Goal: Task Accomplishment & Management: Complete application form

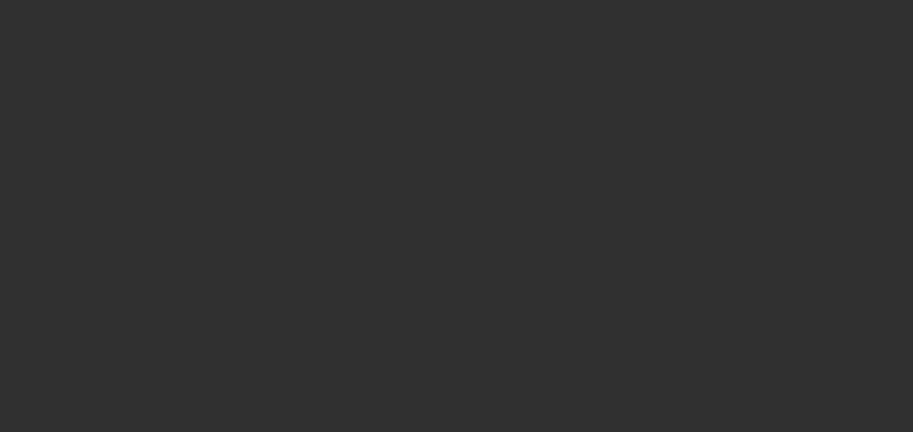
click at [660, 394] on div at bounding box center [456, 216] width 913 height 432
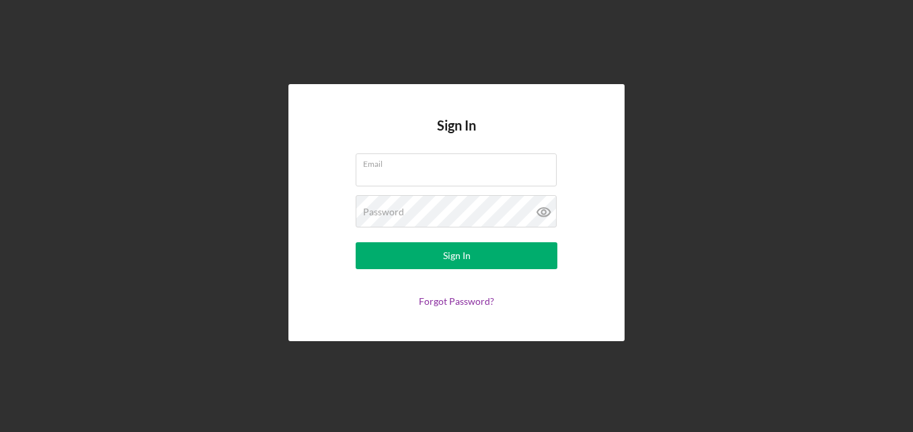
type input "[EMAIL_ADDRESS][DOMAIN_NAME]"
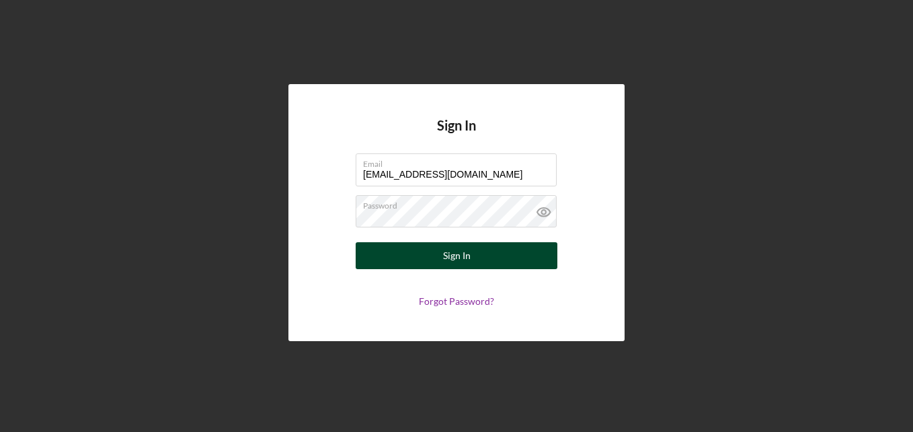
click at [480, 252] on button "Sign In" at bounding box center [457, 255] width 202 height 27
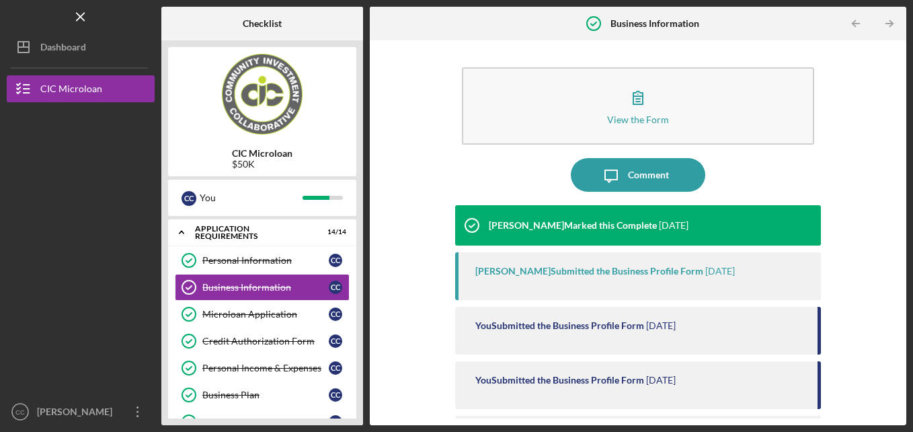
click at [355, 407] on div "Personal Information Personal Information C C Business Information Business Inf…" at bounding box center [262, 438] width 188 height 383
click at [358, 407] on div "CIC Microloan $50K C C You Icon/Expander APPLICATION REQUIREMENTS 14 / 14 Perso…" at bounding box center [262, 232] width 202 height 385
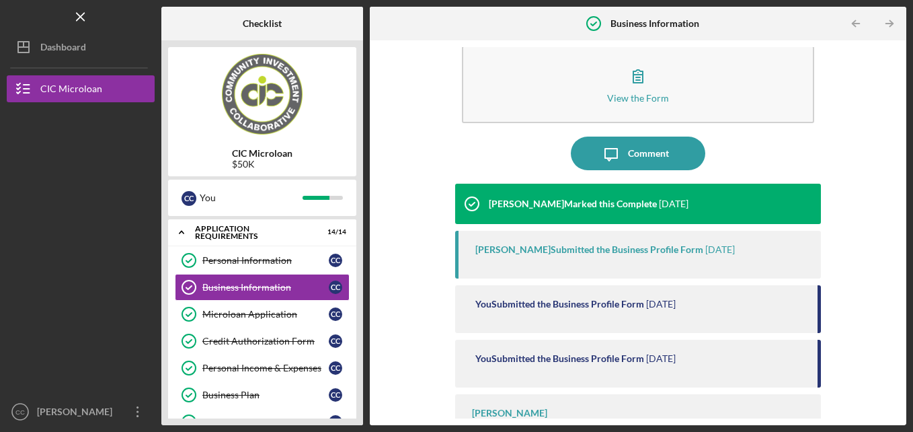
scroll to position [65, 0]
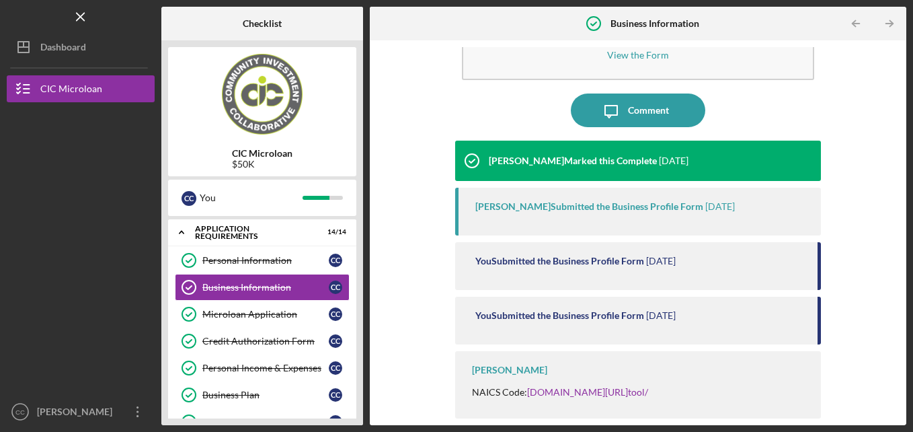
click at [354, 412] on div "Personal Information Personal Information C C Business Information Business Inf…" at bounding box center [262, 438] width 188 height 383
click at [332, 405] on link "Business Plan Business Plan C C" at bounding box center [262, 394] width 175 height 27
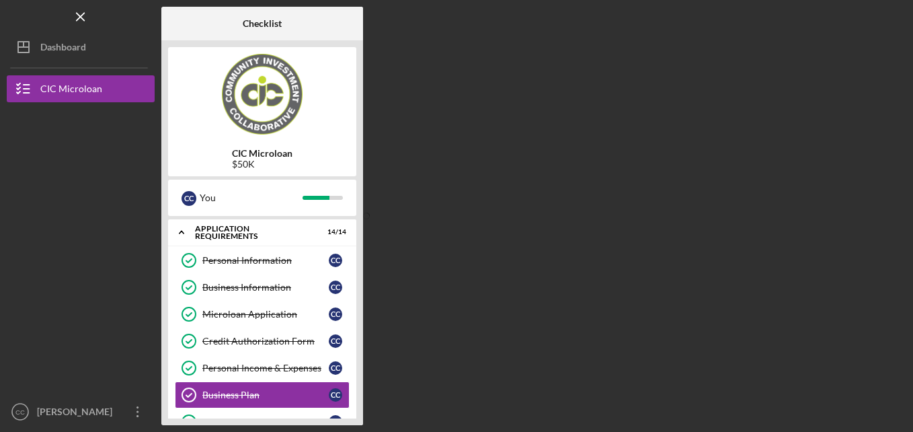
click at [358, 407] on div "CIC Microloan $50K C C You Icon/Expander APPLICATION REQUIREMENTS 14 / 14 Perso…" at bounding box center [262, 232] width 202 height 385
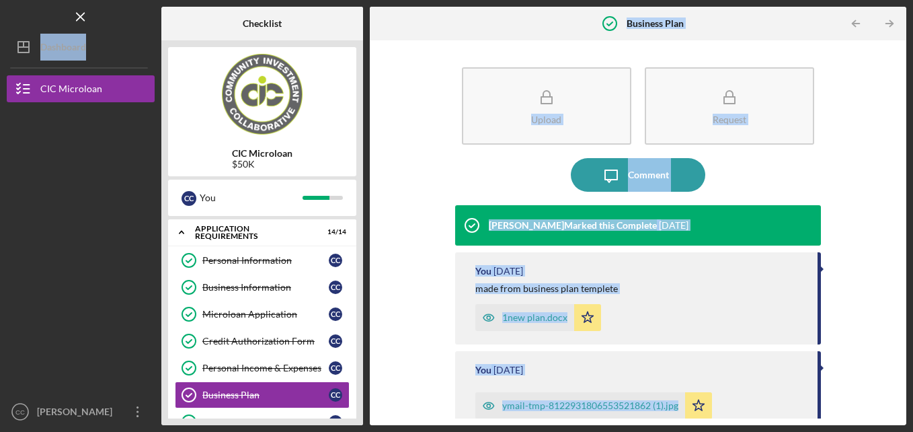
click at [360, 402] on div "CIC Microloan $50K C C You Icon/Expander APPLICATION REQUIREMENTS 14 / 14 Perso…" at bounding box center [262, 232] width 202 height 385
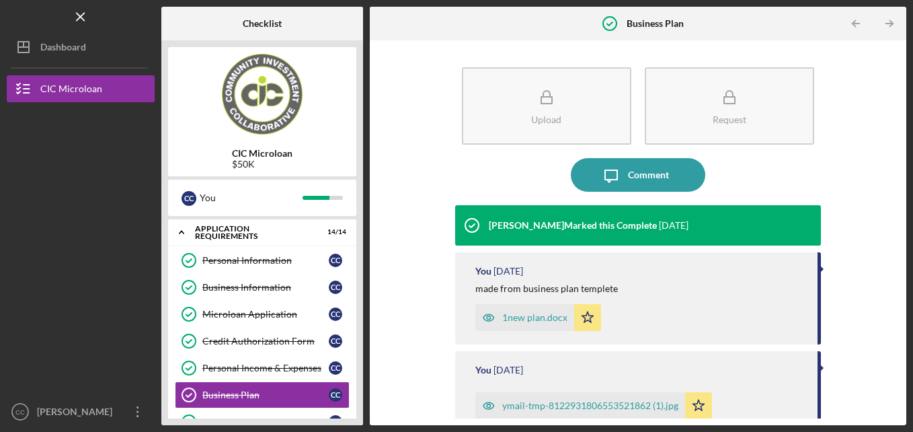
click at [360, 402] on div "CIC Microloan $50K C C You Icon/Expander APPLICATION REQUIREMENTS 14 / 14 Perso…" at bounding box center [262, 232] width 202 height 385
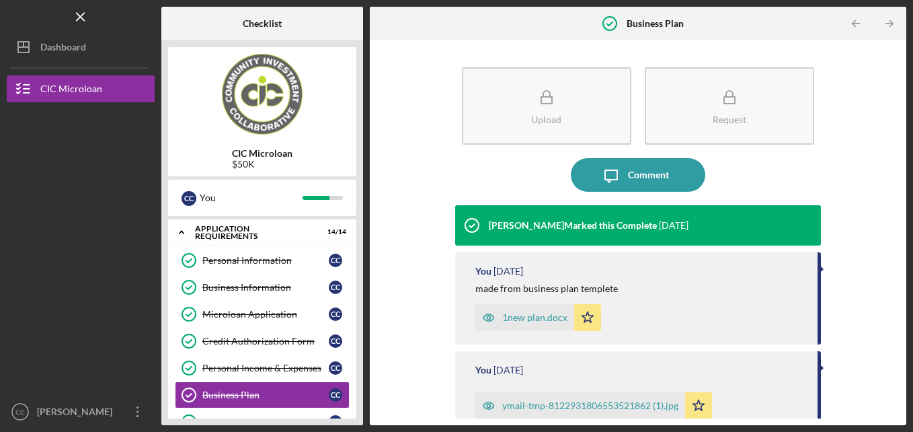
click at [360, 402] on div "CIC Microloan $50K C C You Icon/Expander APPLICATION REQUIREMENTS 14 / 14 Perso…" at bounding box center [262, 232] width 202 height 385
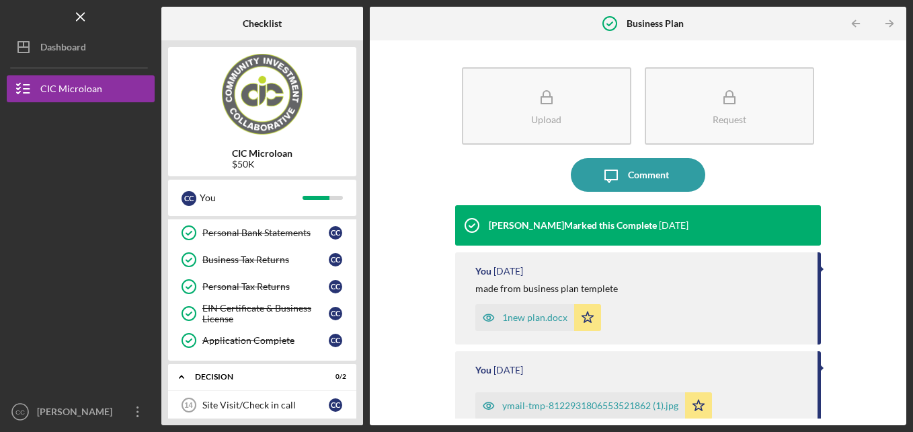
scroll to position [340, 0]
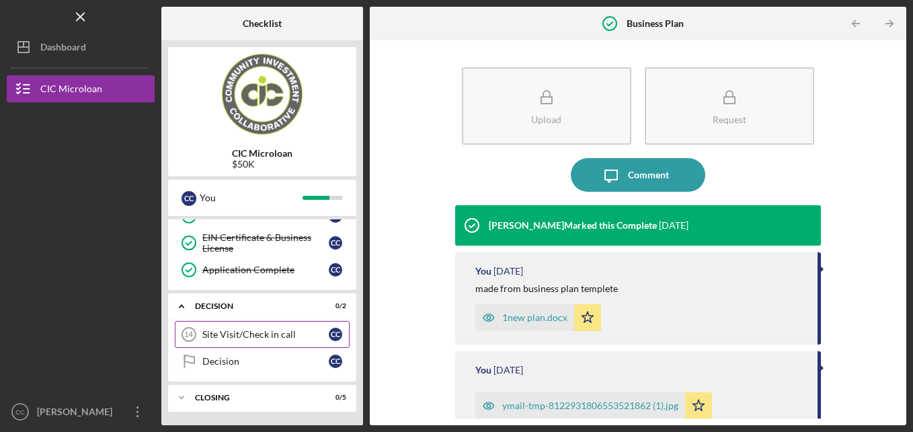
click at [250, 331] on div "Site Visit/Check in call" at bounding box center [265, 334] width 126 height 11
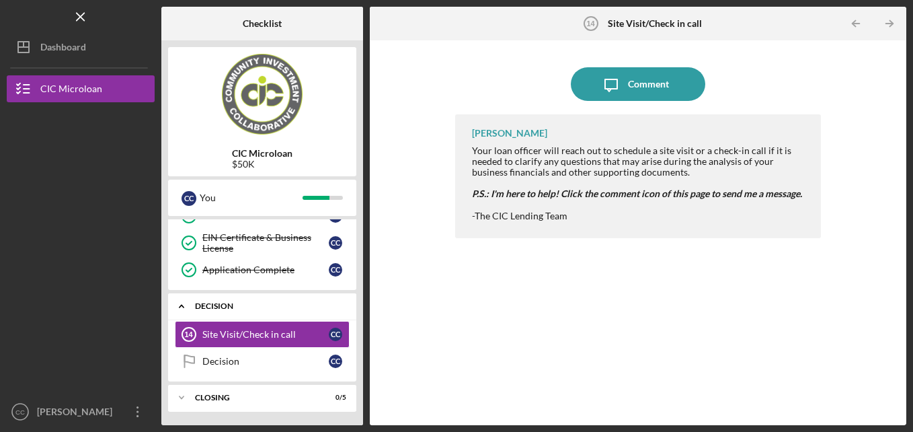
click at [340, 301] on div "Icon/Expander Decision 0 / 2" at bounding box center [262, 306] width 188 height 28
